Goal: Task Accomplishment & Management: Complete application form

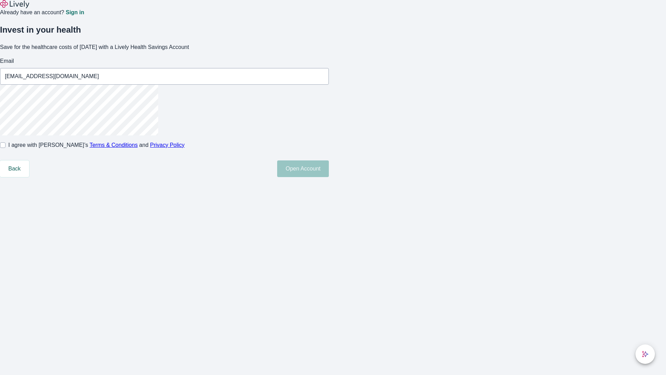
click at [6, 148] on input "I agree with Lively’s Terms & Conditions and Privacy Policy" at bounding box center [3, 145] width 6 height 6
checkbox input "true"
click at [329, 177] on button "Open Account" at bounding box center [303, 168] width 52 height 17
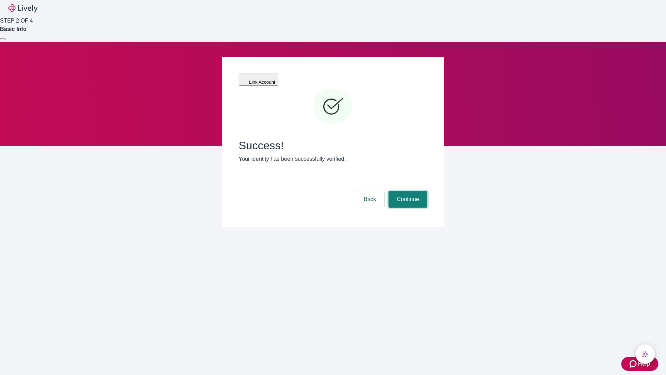
click at [407, 191] on button "Continue" at bounding box center [408, 199] width 39 height 17
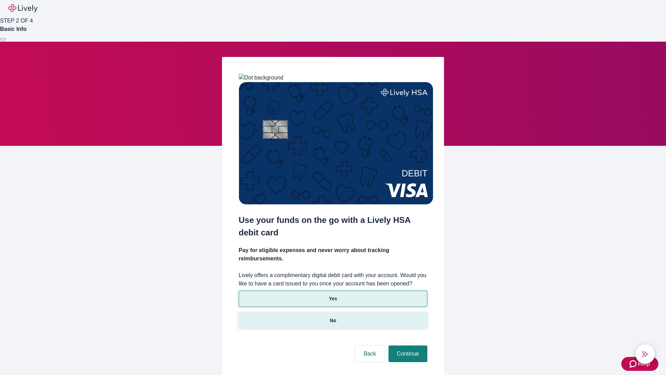
click at [333, 317] on p "No" at bounding box center [333, 320] width 7 height 7
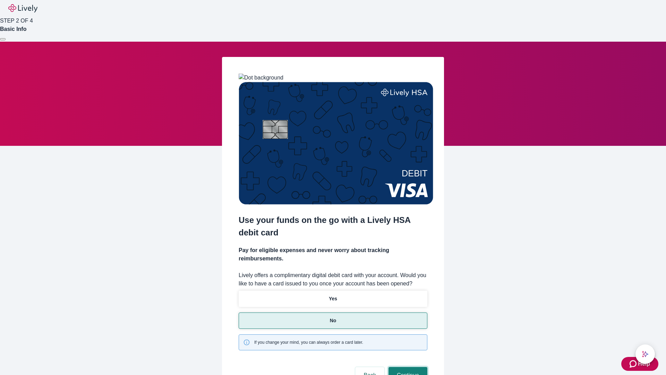
click at [407, 367] on button "Continue" at bounding box center [408, 375] width 39 height 17
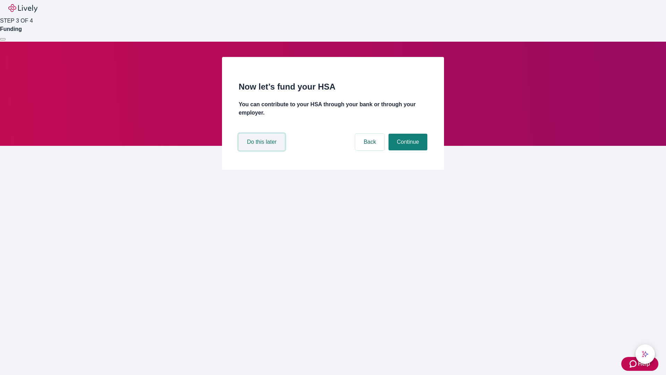
click at [263, 150] on button "Do this later" at bounding box center [262, 142] width 46 height 17
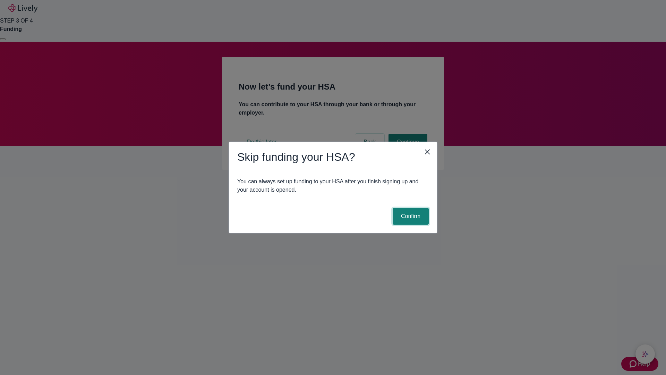
click at [410, 216] on button "Confirm" at bounding box center [411, 216] width 36 height 17
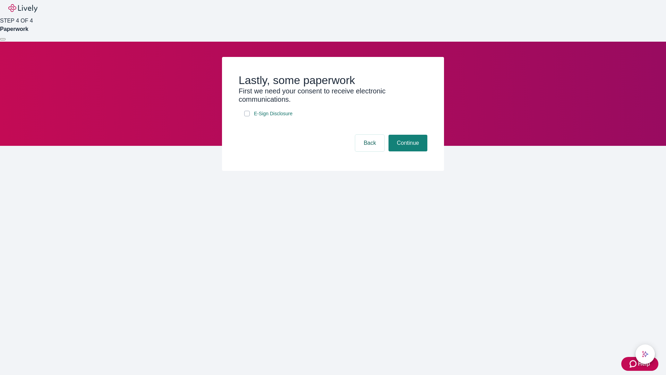
click at [247, 116] on input "E-Sign Disclosure" at bounding box center [247, 114] width 6 height 6
checkbox input "true"
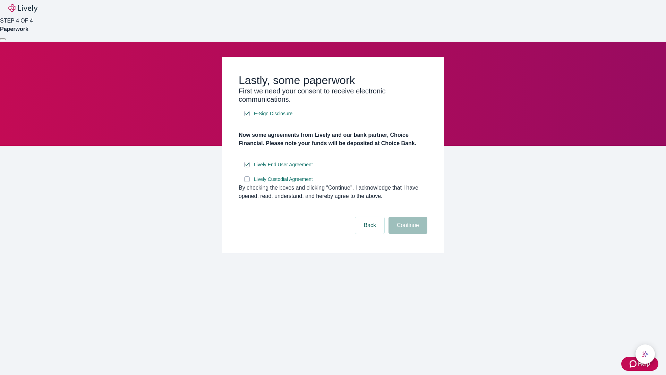
click at [247, 182] on input "Lively Custodial Agreement" at bounding box center [247, 179] width 6 height 6
checkbox input "true"
click at [407, 234] on button "Continue" at bounding box center [408, 225] width 39 height 17
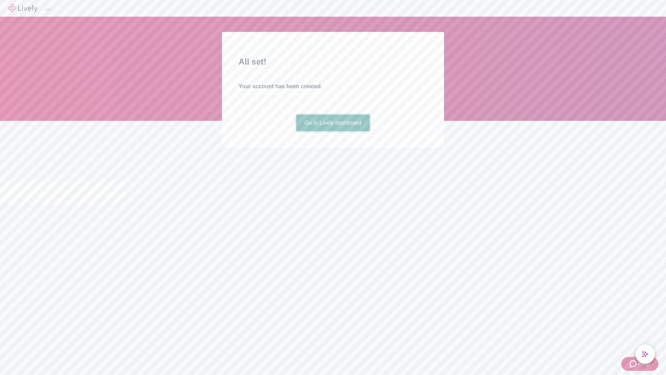
click at [333, 131] on link "Go to Lively dashboard" at bounding box center [333, 122] width 74 height 17
